Goal: Transaction & Acquisition: Purchase product/service

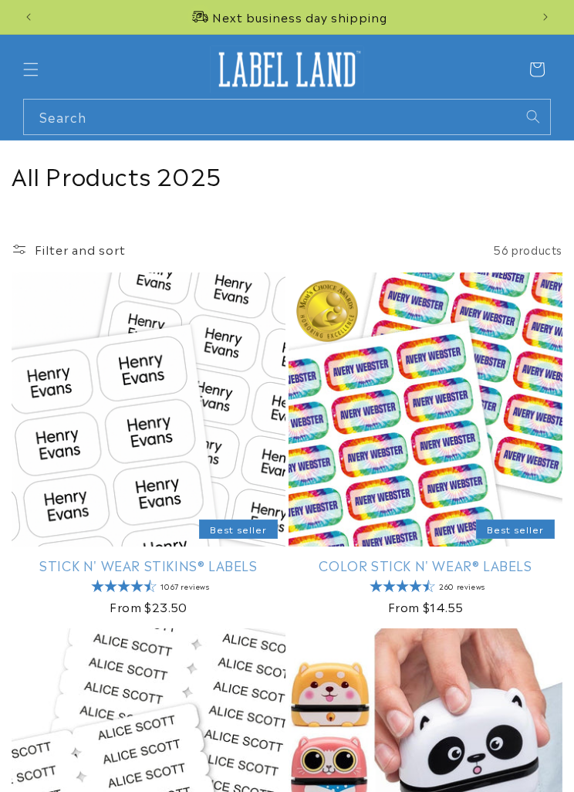
click at [35, 69] on icon "Menu" at bounding box center [31, 69] width 15 height 13
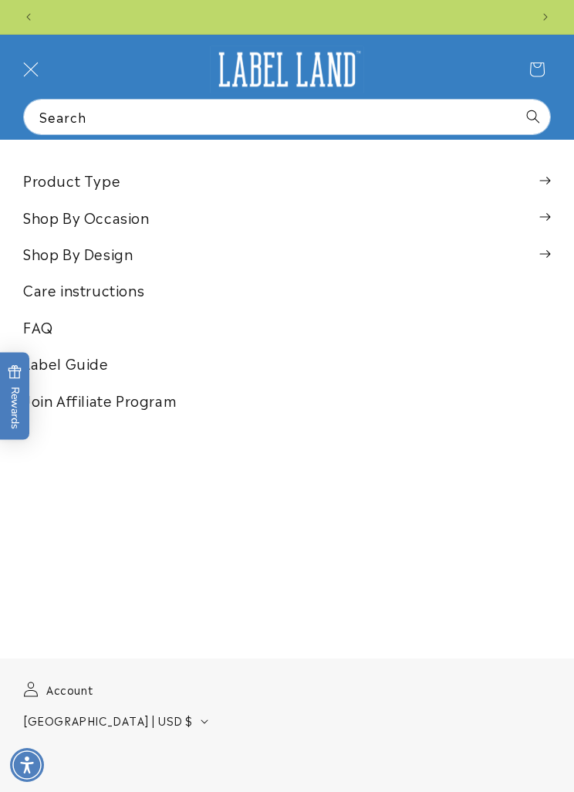
scroll to position [0, 486]
click at [69, 694] on link "Account" at bounding box center [57, 689] width 69 height 31
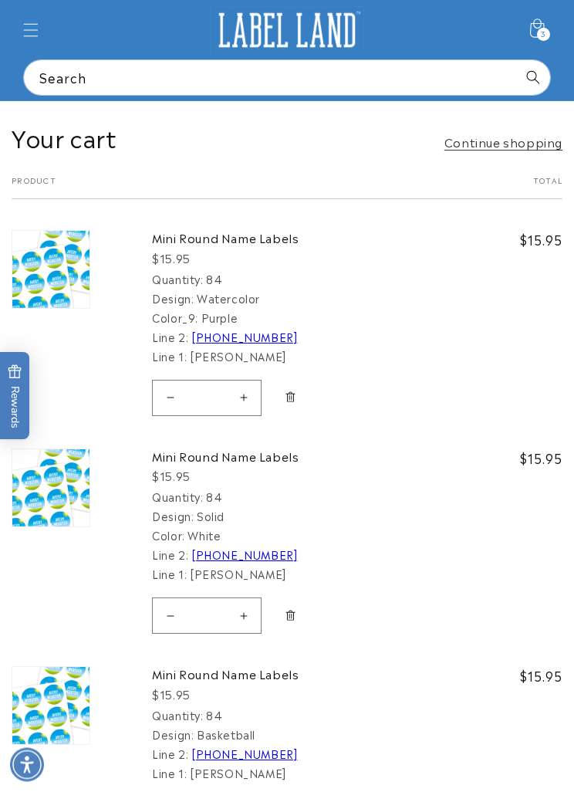
scroll to position [41, 0]
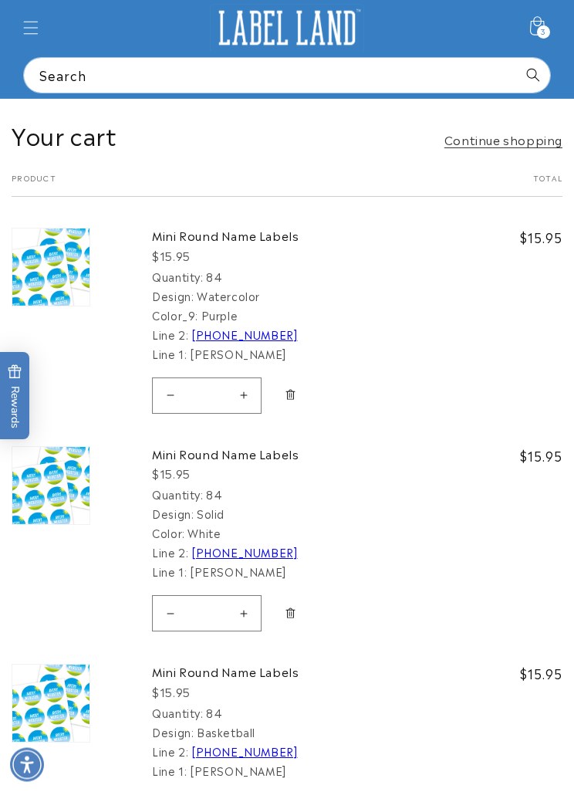
click at [291, 614] on icon "Remove Mini Round Name Labels - 84" at bounding box center [291, 614] width 12 height 12
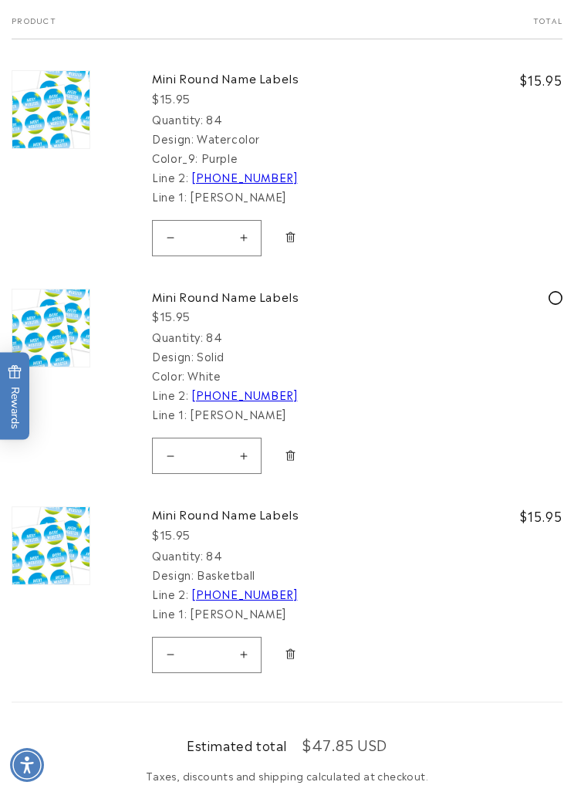
scroll to position [0, 973]
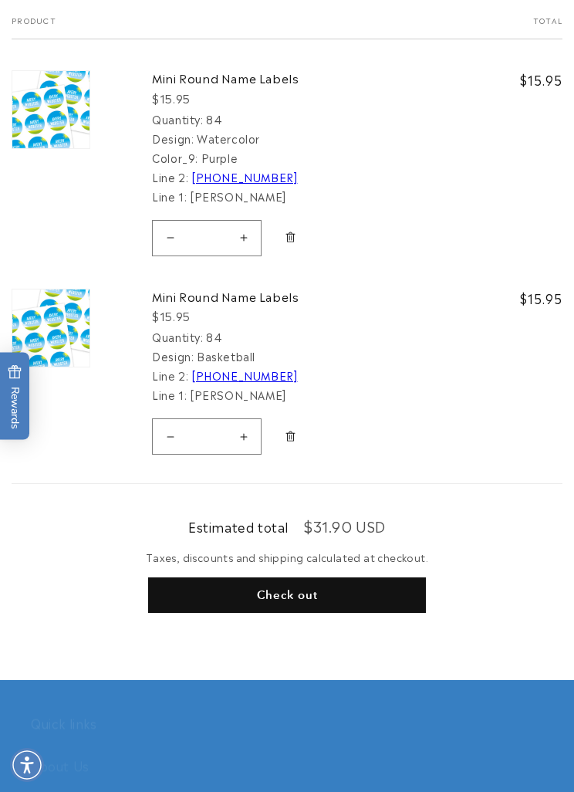
click at [296, 432] on icon "Remove Mini Round Name Labels - 84" at bounding box center [290, 436] width 9 height 10
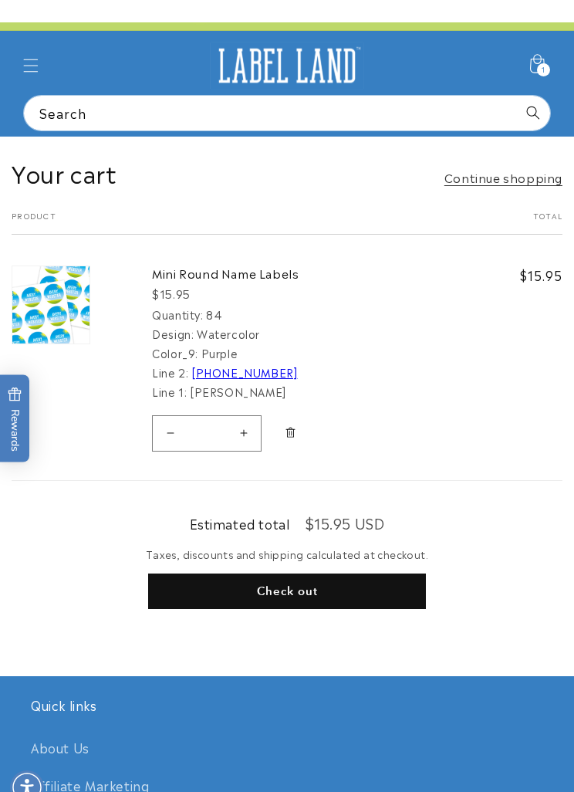
scroll to position [0, 0]
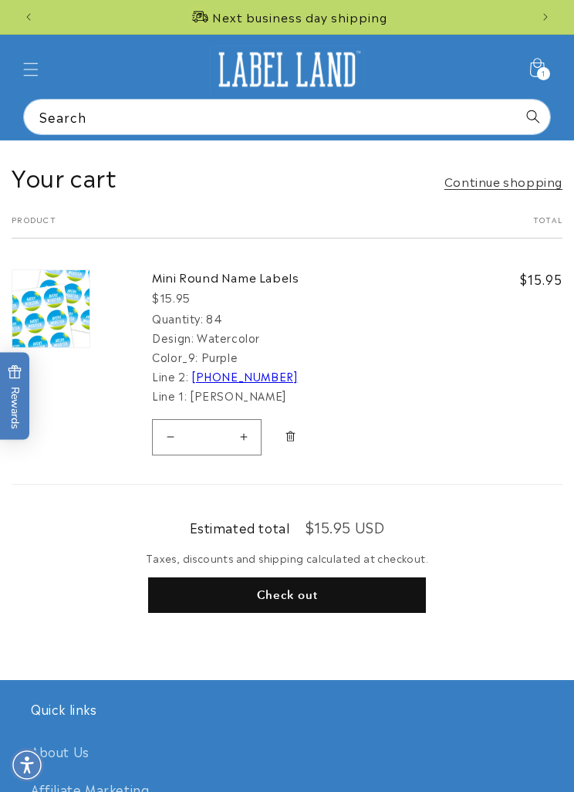
click at [244, 435] on button "Increase quantity for Mini Round Name Labels" at bounding box center [243, 437] width 35 height 36
type input "*"
click at [168, 434] on button "Decrease quantity for Mini Round Name Labels" at bounding box center [170, 437] width 35 height 36
type input "*"
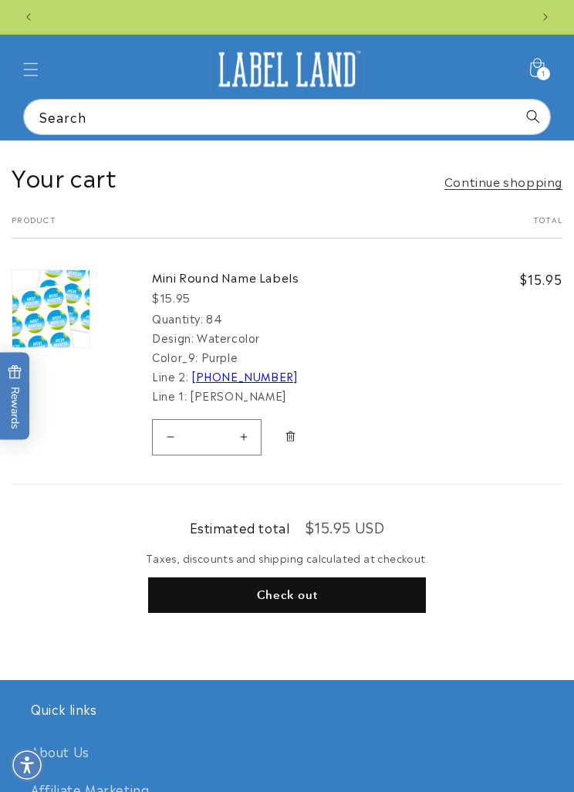
scroll to position [0, 973]
click at [246, 436] on button "Increase quantity for Mini Round Name Labels" at bounding box center [243, 437] width 35 height 36
type input "*"
click at [362, 594] on button "Check out" at bounding box center [287, 596] width 278 height 36
